Goal: Task Accomplishment & Management: Use online tool/utility

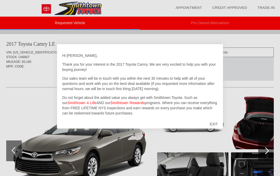
click at [216, 124] on div "EXIT" at bounding box center [214, 124] width 18 height 16
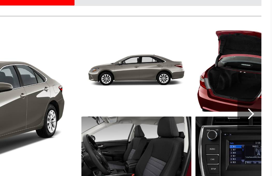
scroll to position [30, 1]
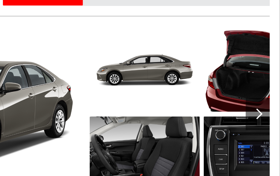
click at [258, 110] on div at bounding box center [266, 120] width 16 height 21
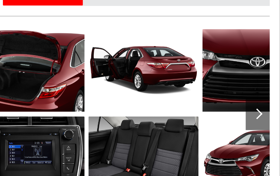
click at [262, 117] on div at bounding box center [265, 120] width 7 height 7
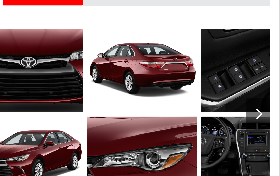
click at [258, 110] on div at bounding box center [266, 120] width 16 height 21
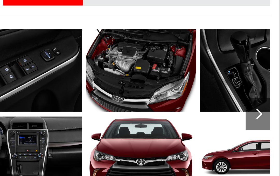
click at [258, 110] on div at bounding box center [266, 120] width 16 height 21
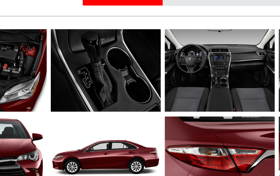
click at [83, 65] on img at bounding box center [115, 91] width 71 height 53
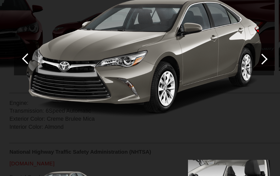
scroll to position [117, 1]
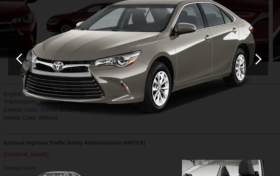
click at [209, 77] on div at bounding box center [217, 87] width 16 height 21
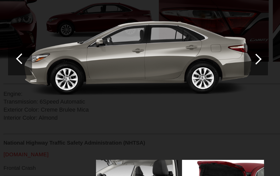
scroll to position [117, 1]
click at [209, 77] on div at bounding box center [217, 87] width 16 height 21
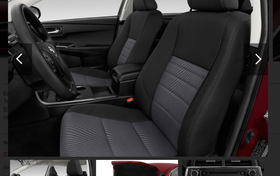
click at [209, 77] on div at bounding box center [217, 87] width 16 height 21
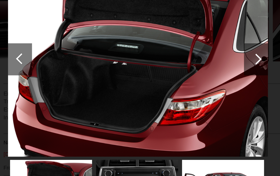
click at [209, 77] on div at bounding box center [217, 87] width 16 height 21
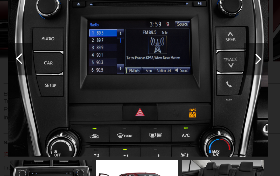
click at [209, 77] on div at bounding box center [217, 87] width 16 height 21
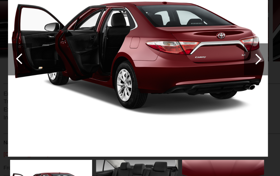
click at [213, 83] on div at bounding box center [216, 86] width 7 height 7
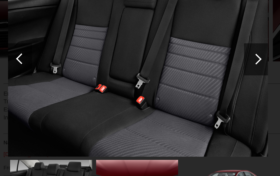
click at [209, 77] on div at bounding box center [217, 87] width 16 height 21
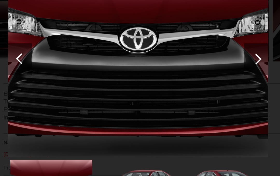
click at [209, 77] on div at bounding box center [217, 87] width 16 height 21
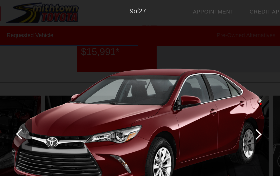
scroll to position [0, 1]
